Goal: Navigation & Orientation: Find specific page/section

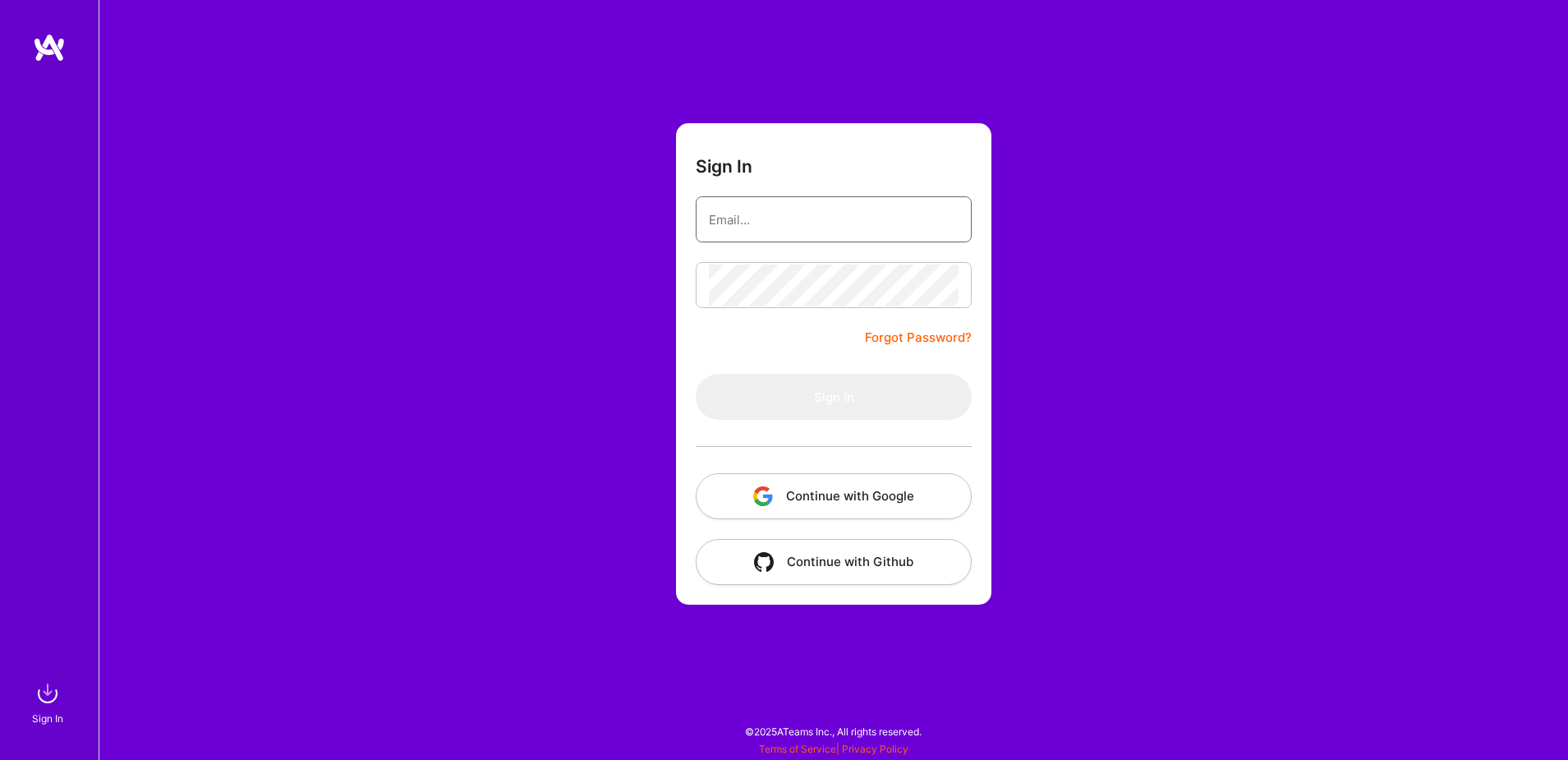
type input "[EMAIL_ADDRESS][DOMAIN_NAME]"
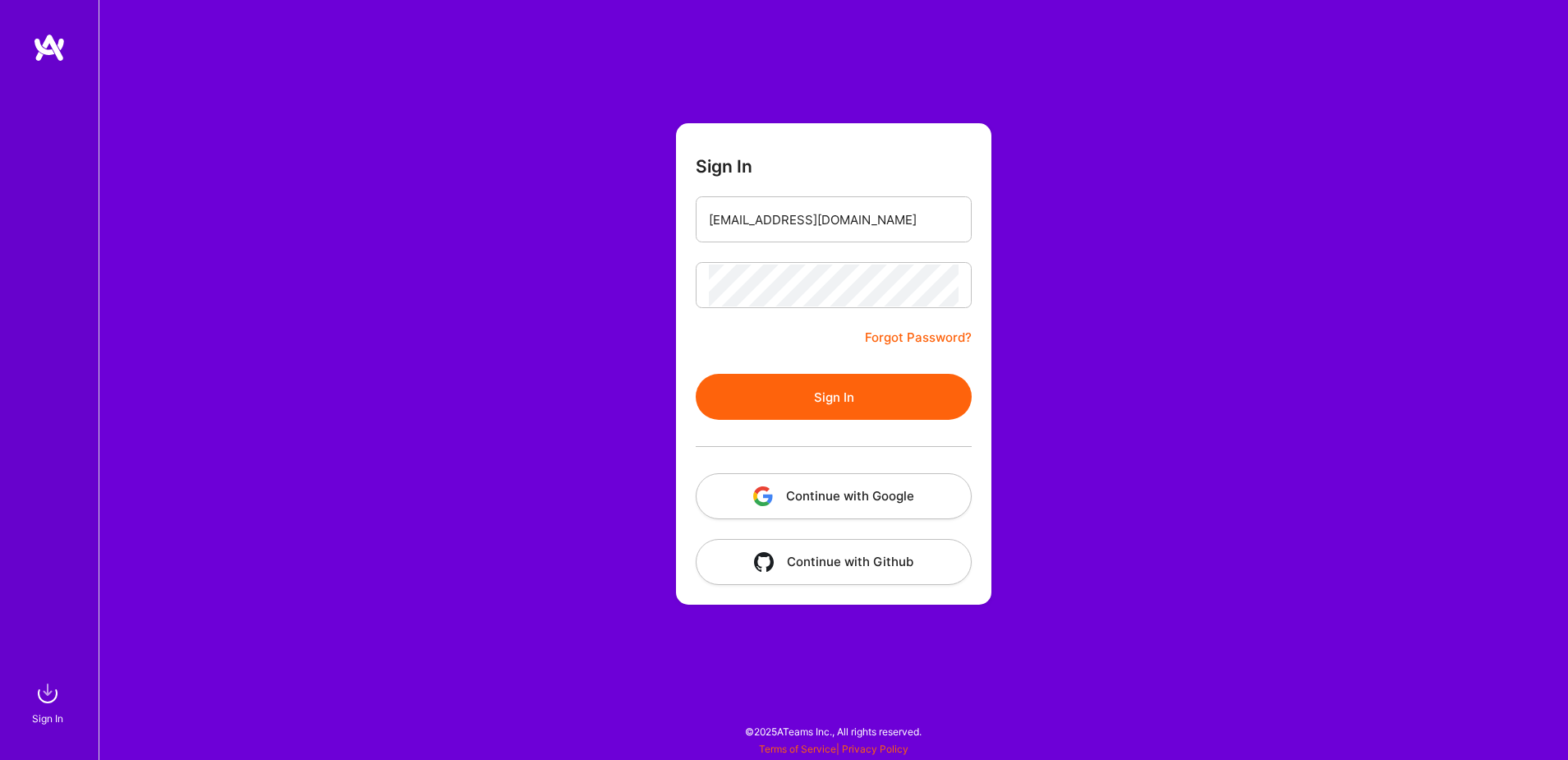
click at [892, 498] on button "Continue with Google" at bounding box center [833, 495] width 275 height 46
